Goal: Task Accomplishment & Management: Use online tool/utility

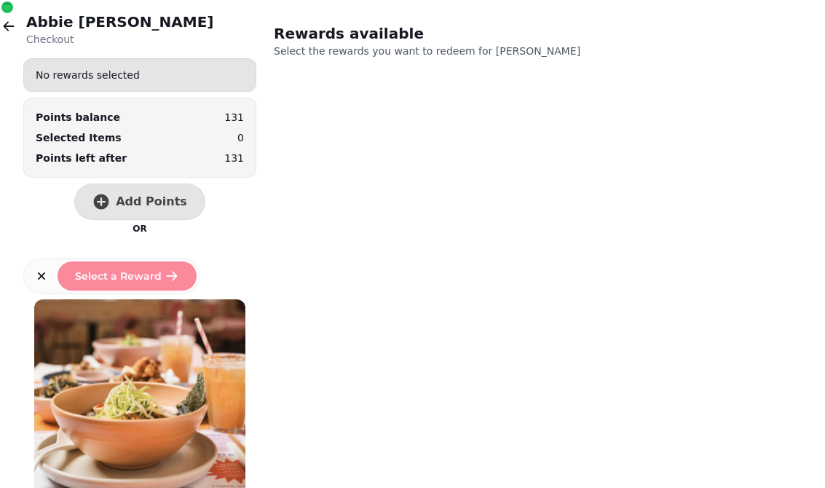
scroll to position [7, 0]
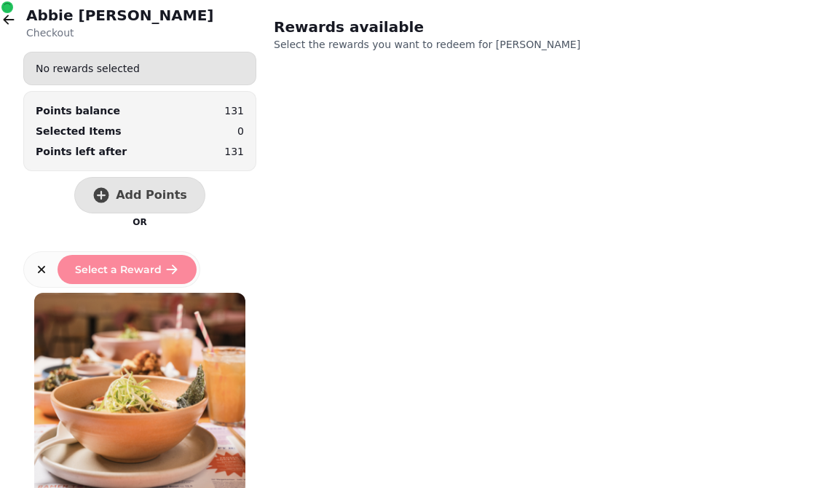
click at [16, 15] on button "button" at bounding box center [8, 19] width 29 height 29
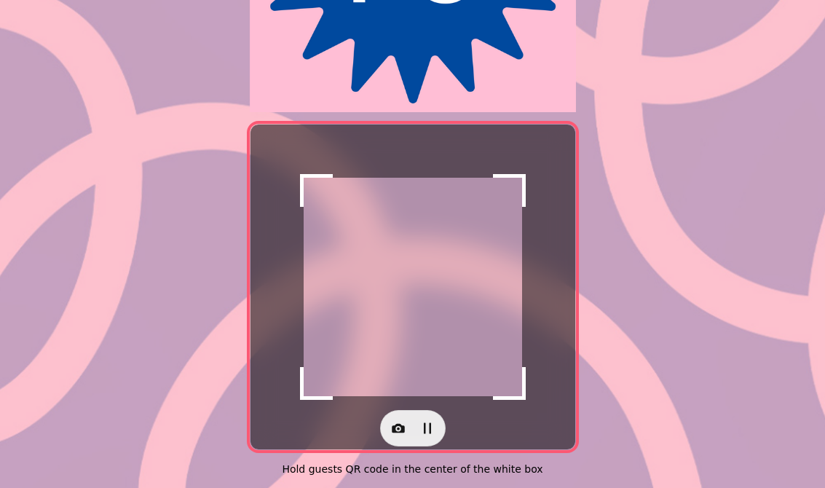
scroll to position [275, 0]
click at [398, 422] on icon "button" at bounding box center [398, 428] width 15 height 15
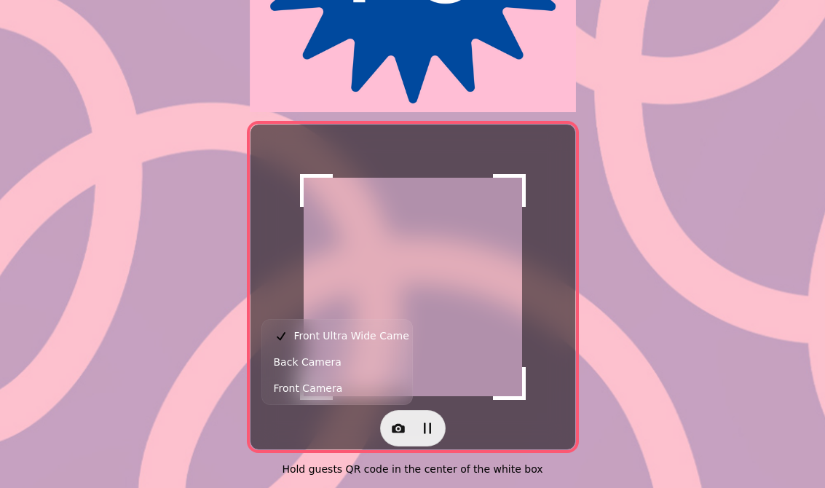
click at [366, 360] on button "Back Camera" at bounding box center [337, 362] width 144 height 26
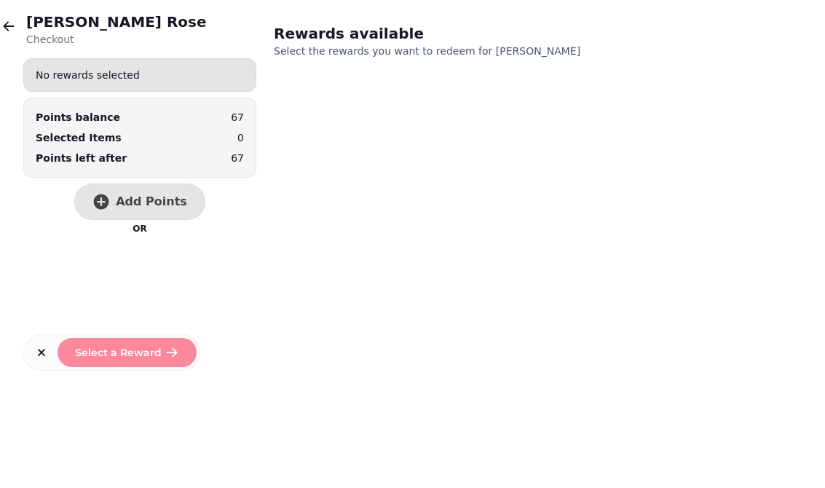
click at [168, 210] on button "Add Points" at bounding box center [139, 202] width 131 height 36
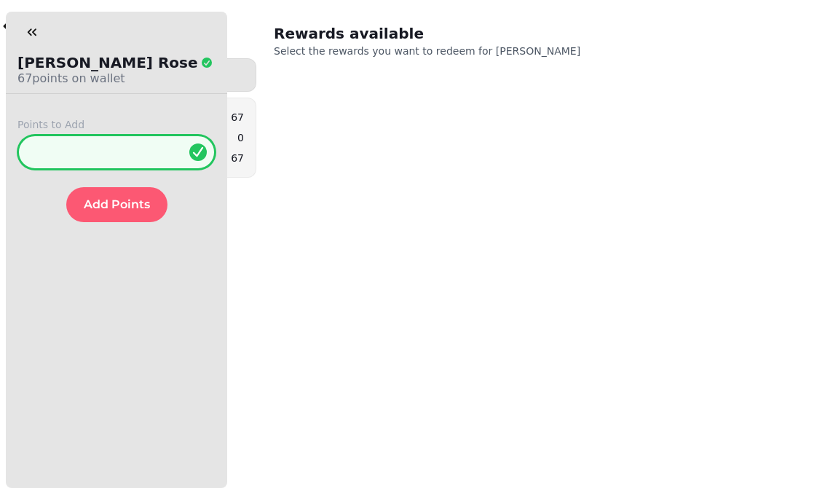
click at [133, 148] on input "*" at bounding box center [116, 152] width 198 height 35
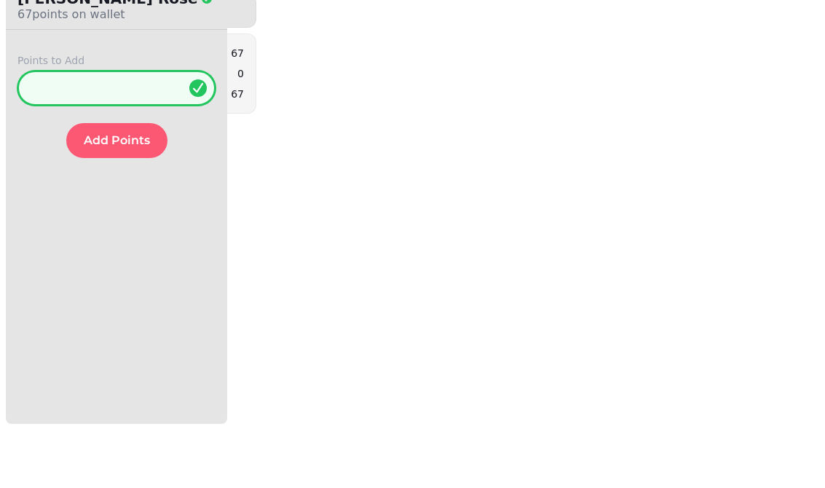
type input "**"
click at [132, 187] on button "Add Points" at bounding box center [116, 204] width 101 height 35
